Goal: Information Seeking & Learning: Learn about a topic

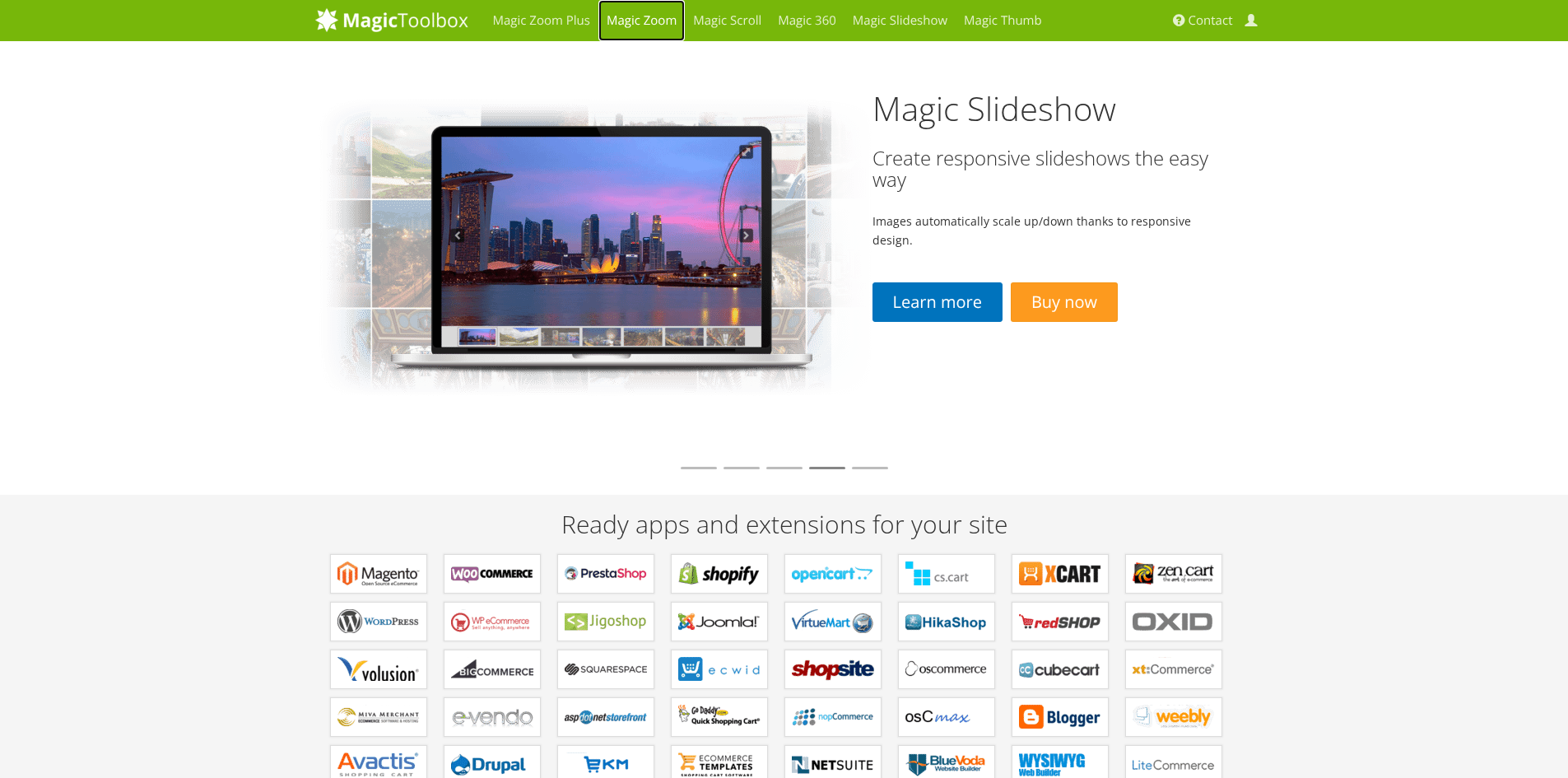
click at [623, 27] on link "Magic Zoom" at bounding box center [642, 20] width 87 height 42
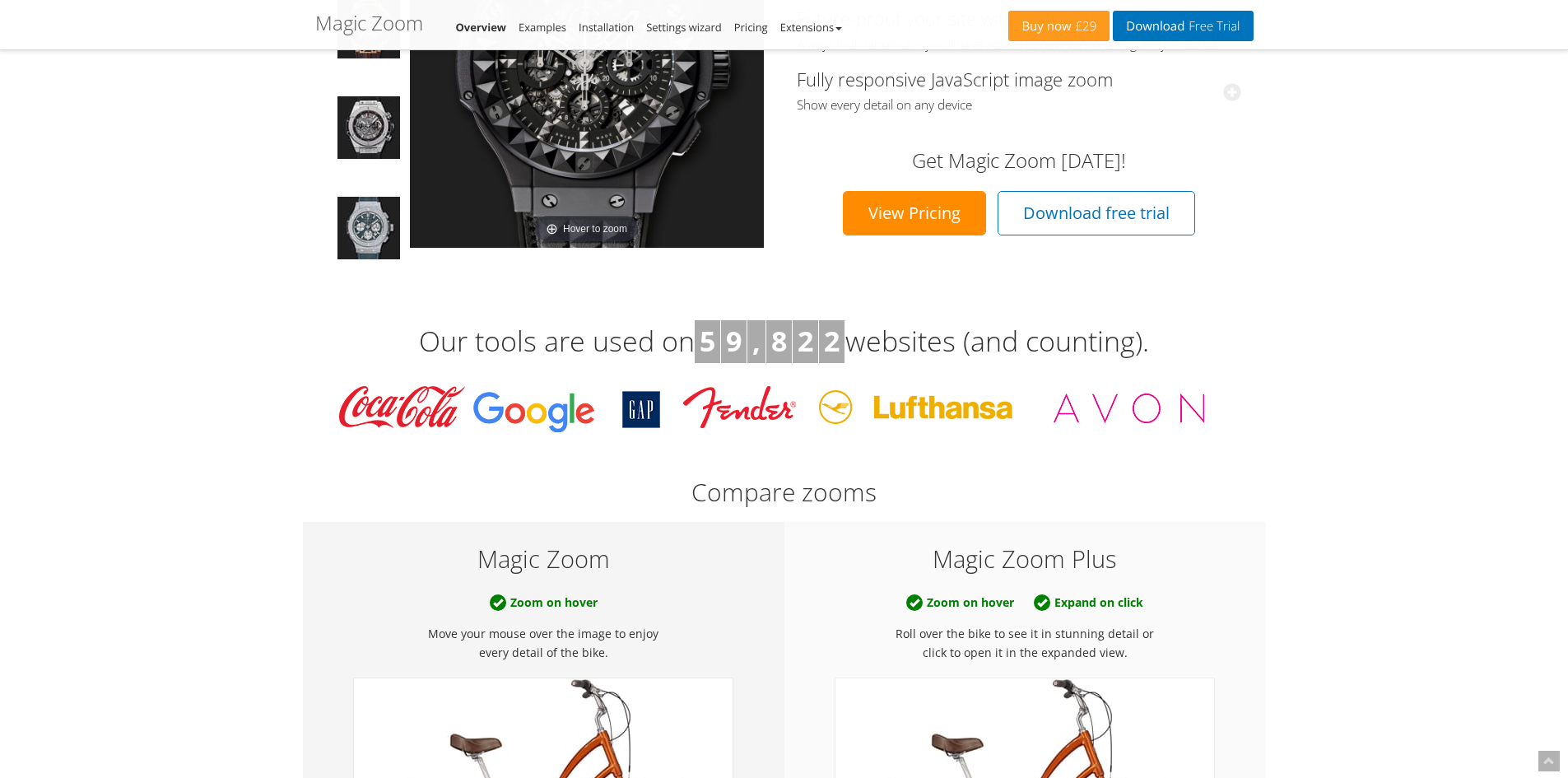
scroll to position [905, 0]
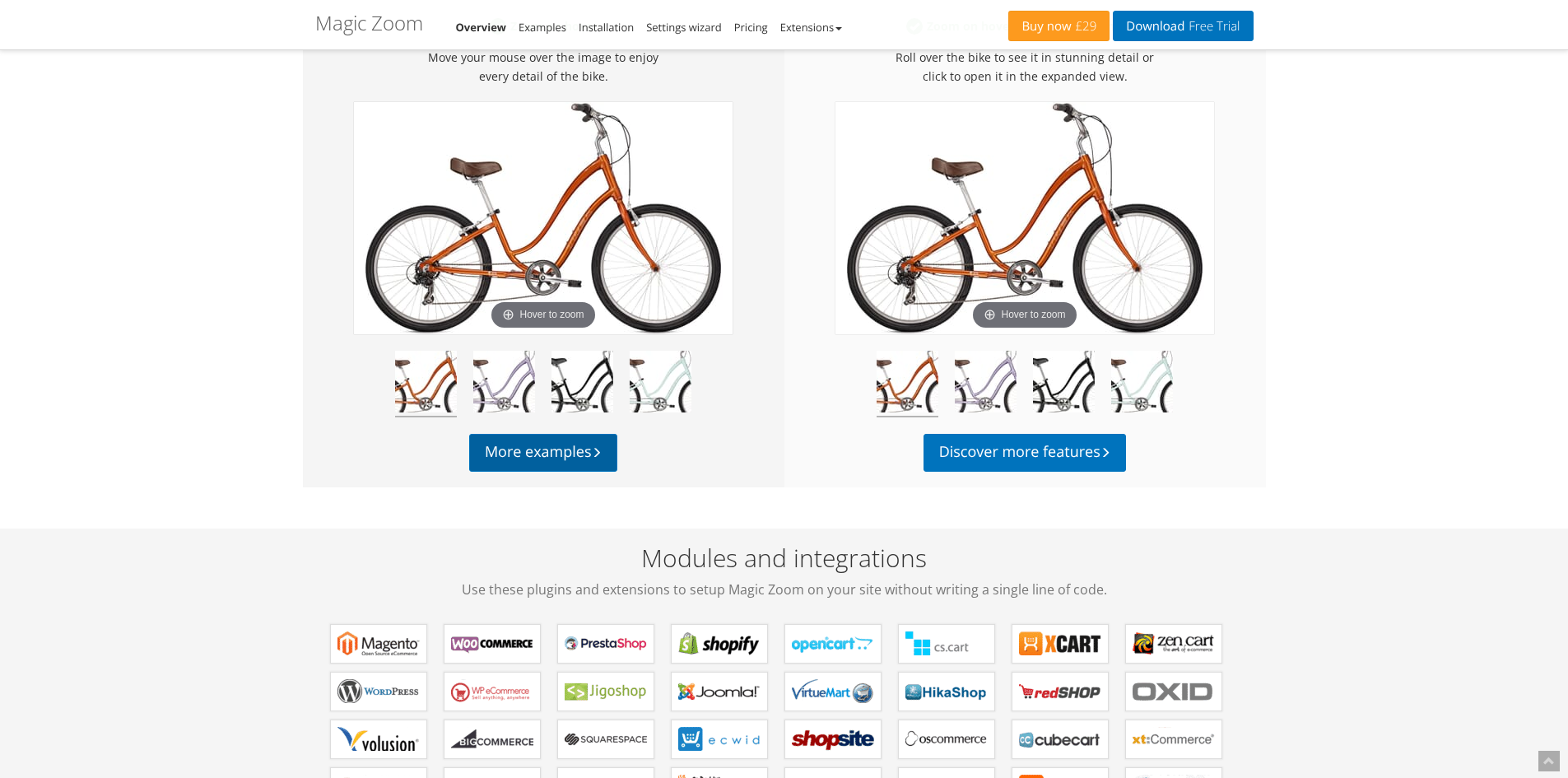
click at [582, 461] on link "More examples" at bounding box center [544, 453] width 148 height 38
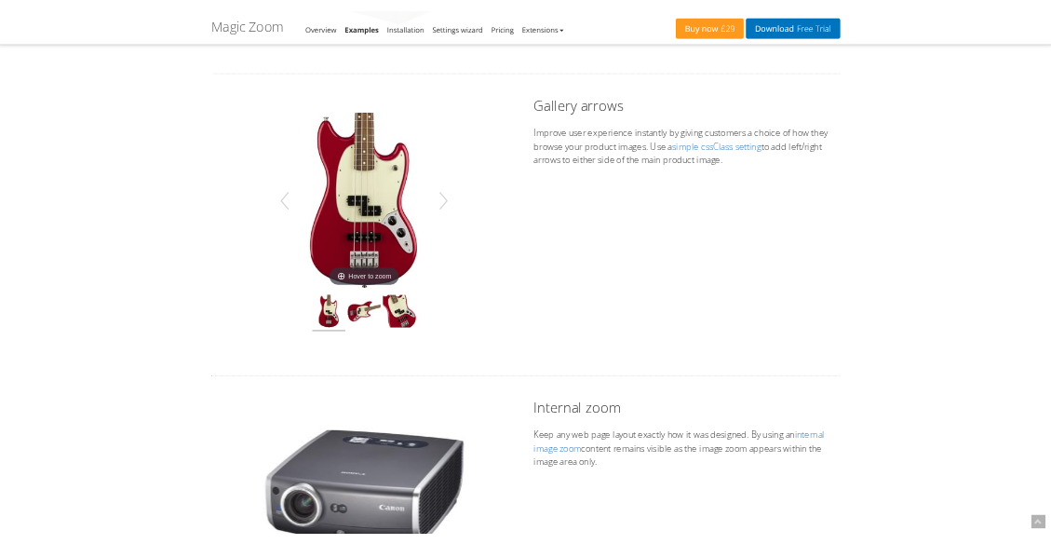
scroll to position [559, 0]
